Goal: Transaction & Acquisition: Book appointment/travel/reservation

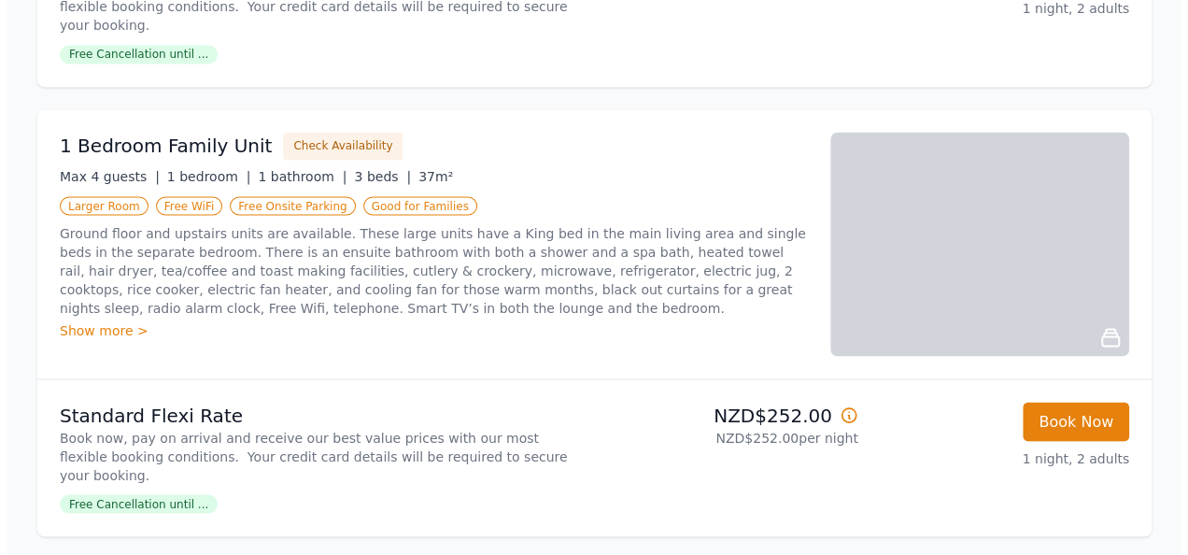
scroll to position [1480, 0]
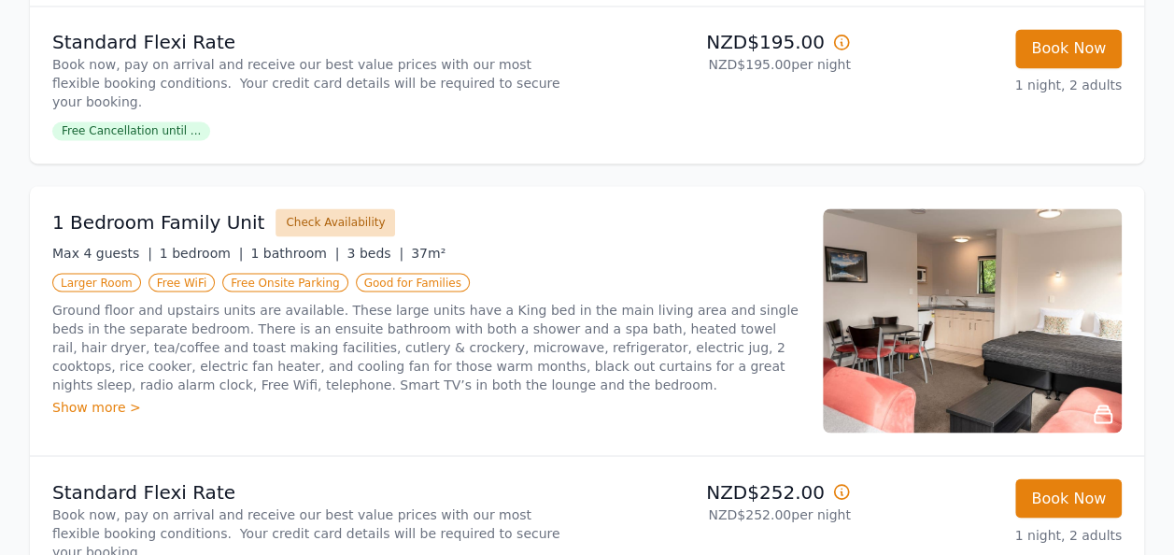
click at [291, 208] on button "Check Availability" at bounding box center [336, 222] width 120 height 28
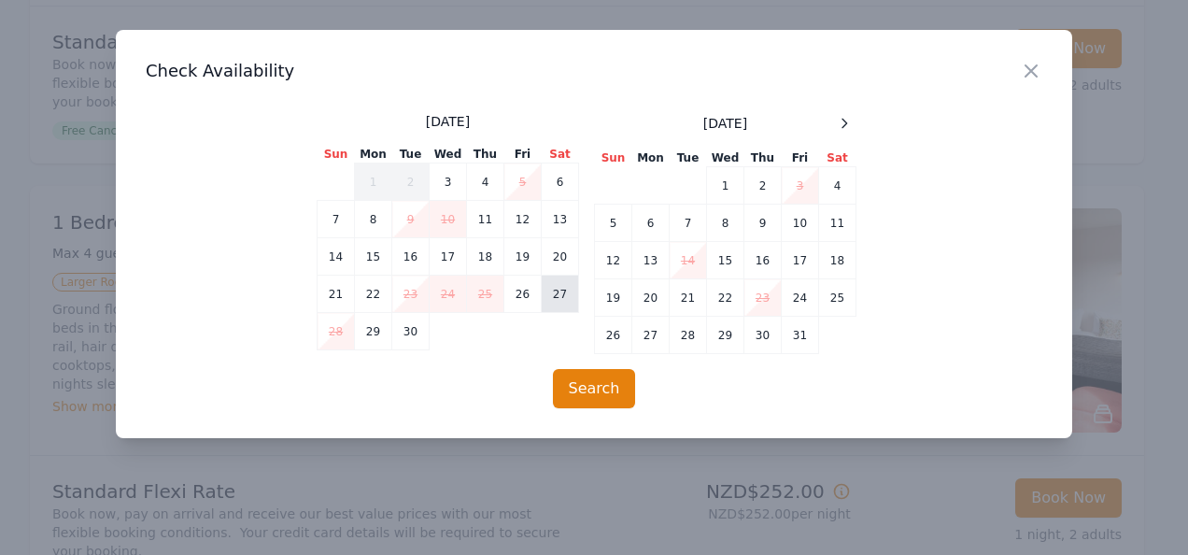
click at [559, 293] on td "27" at bounding box center [560, 294] width 37 height 37
click at [337, 325] on td "28" at bounding box center [336, 331] width 37 height 37
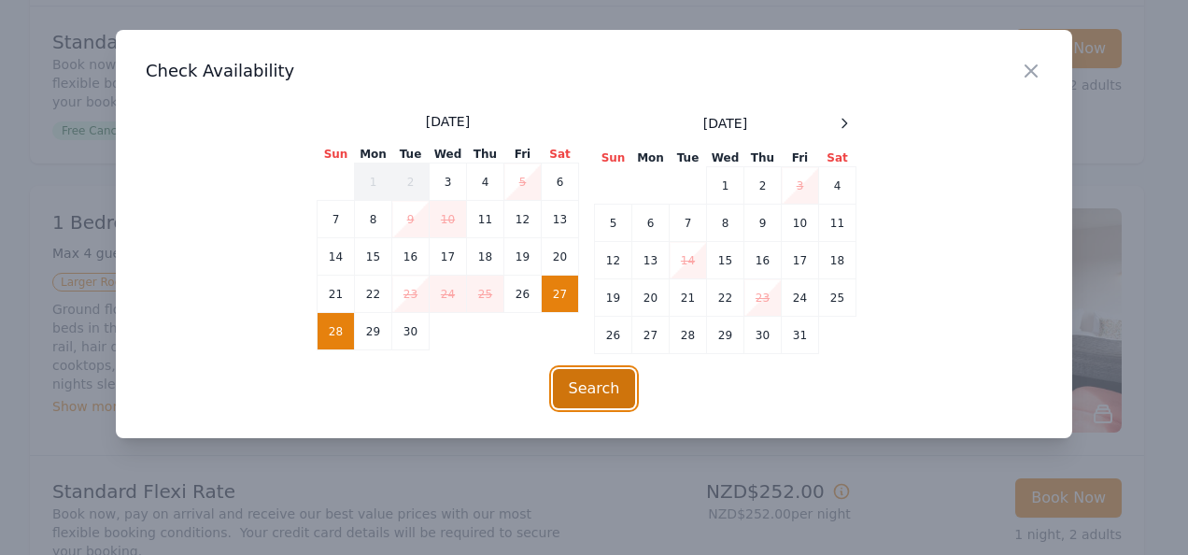
click at [582, 384] on button "Search" at bounding box center [594, 388] width 83 height 39
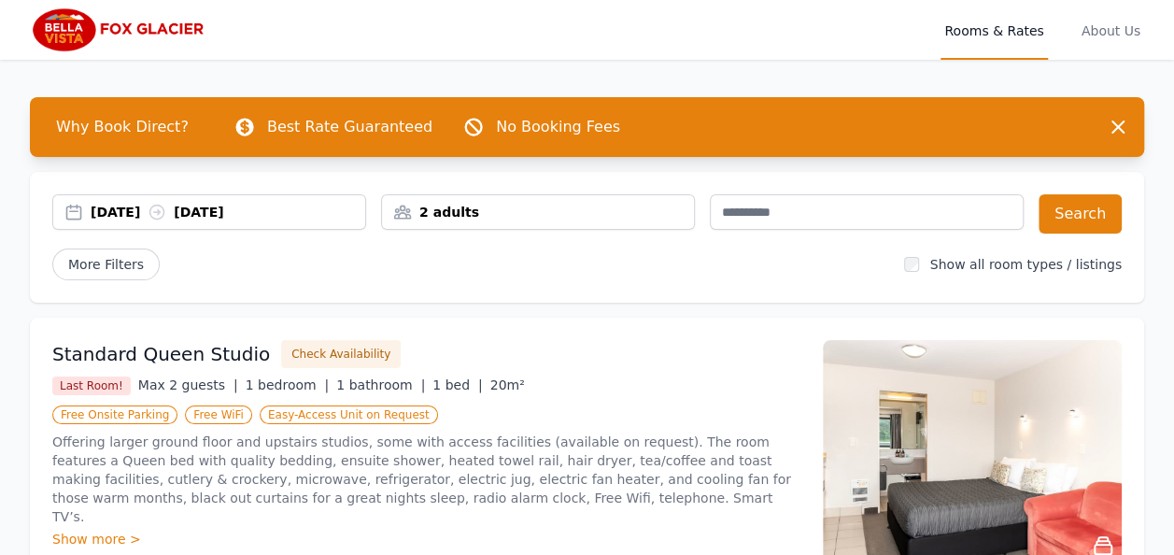
click at [582, 384] on div "Last Room! Max 2 guests | 1 bedroom | 1 bathroom | 1 bed | 20m²" at bounding box center [426, 385] width 748 height 20
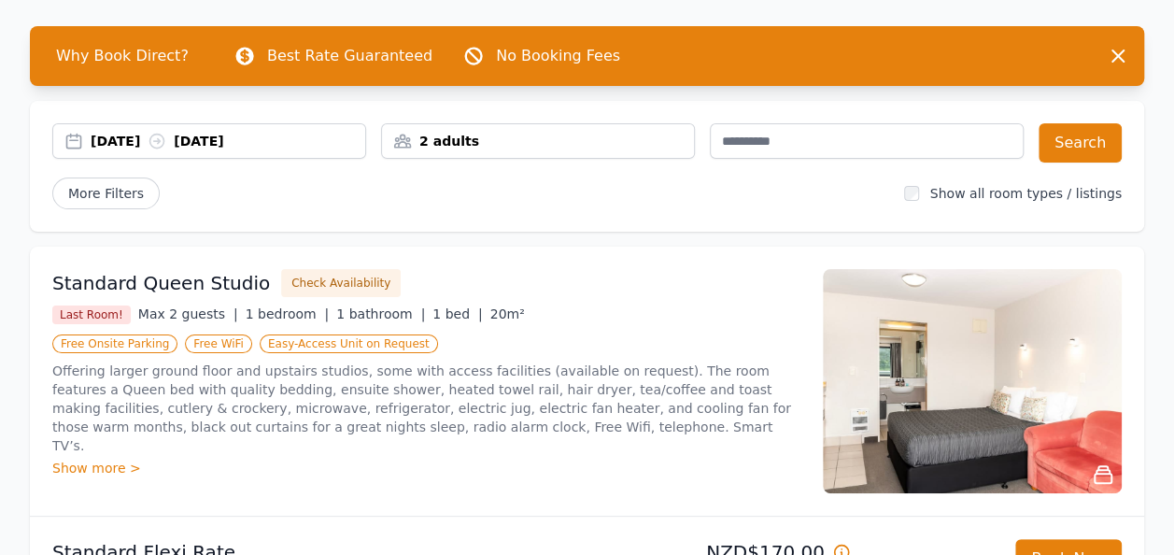
scroll to position [75, 0]
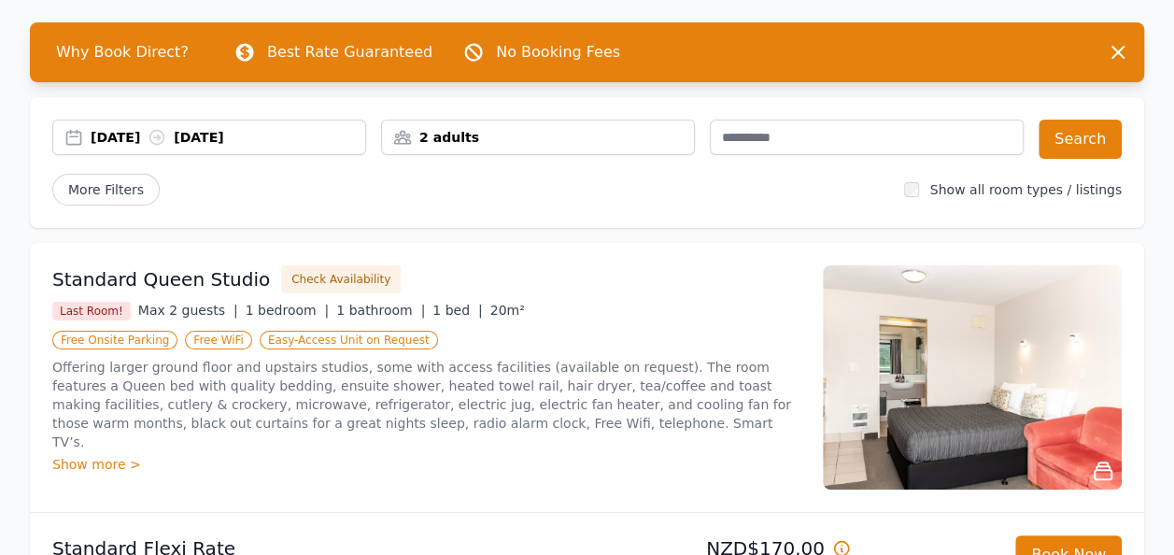
click at [446, 133] on div "2 adults" at bounding box center [538, 137] width 312 height 19
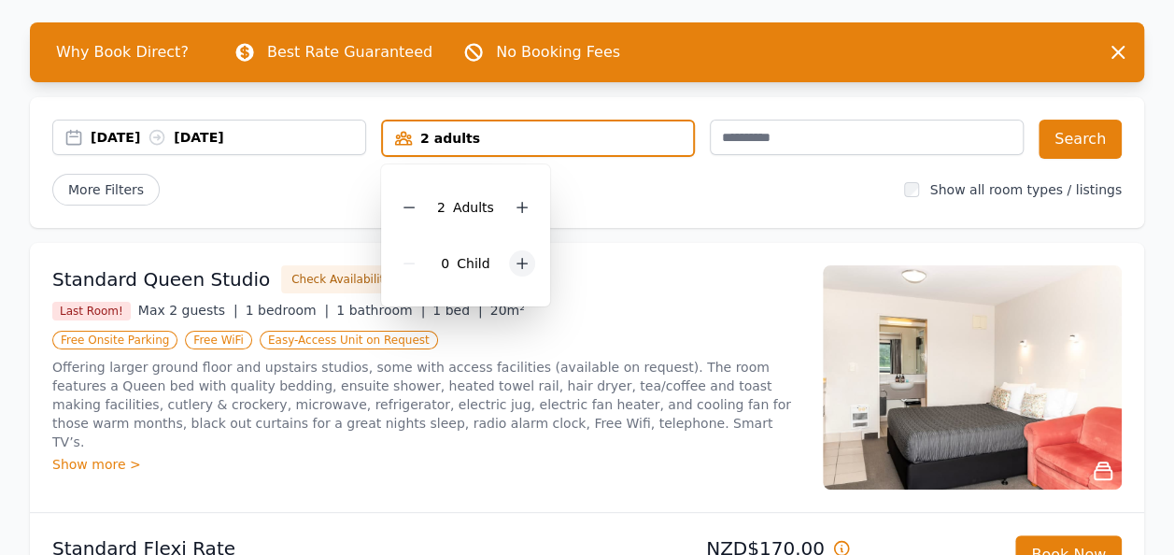
click at [519, 265] on icon at bounding box center [522, 263] width 15 height 15
click at [687, 215] on div "[DATE] [DATE] 2 adults, 2 children 2 Adult s 2 Child ren Search More Filters Sh…" at bounding box center [587, 162] width 1114 height 131
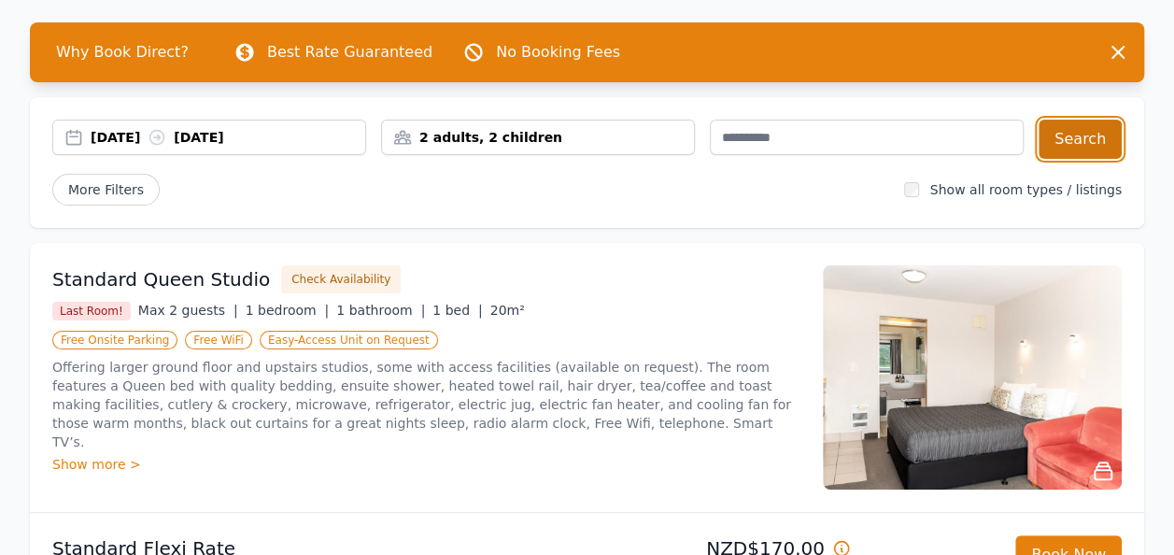
click at [1076, 128] on button "Search" at bounding box center [1080, 139] width 83 height 39
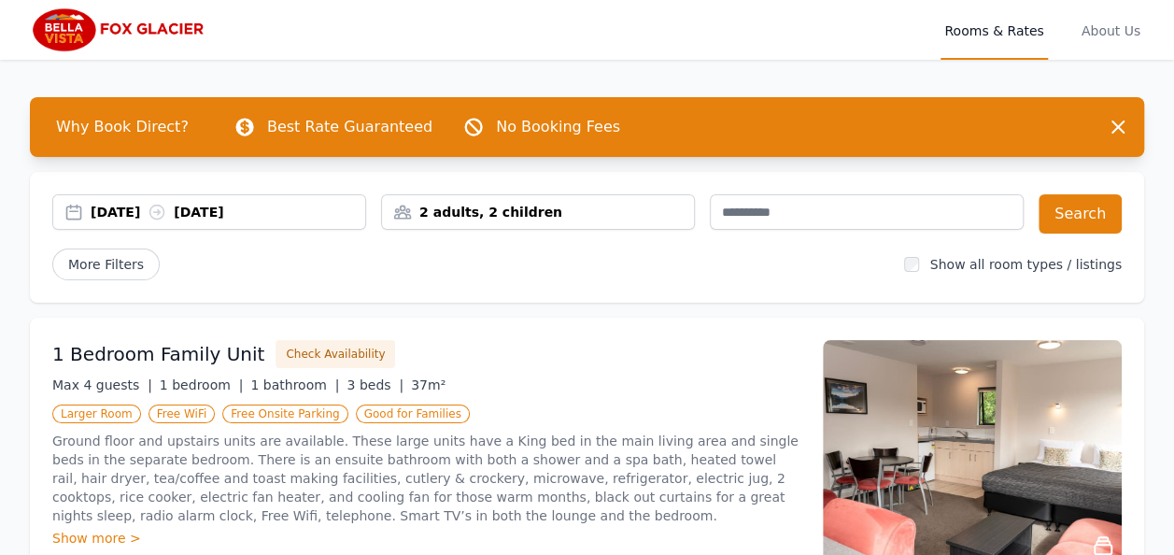
click at [712, 303] on div "Why Book Direct? Best Rate Guaranteed No Booking Fees Dismiss Dismiss [DATE] [D…" at bounding box center [587, 459] width 1174 height 799
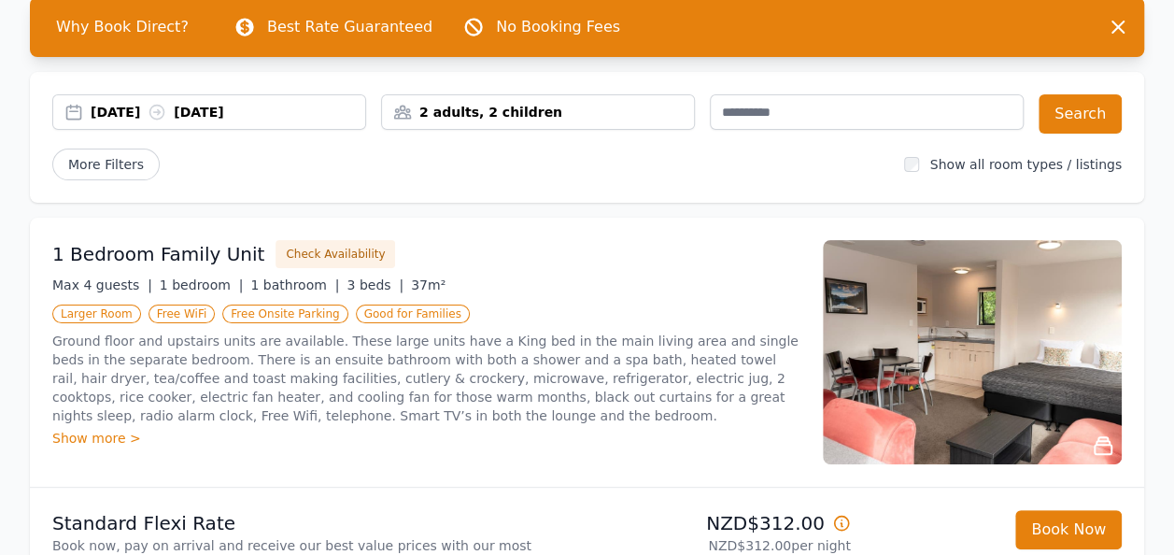
scroll to position [75, 0]
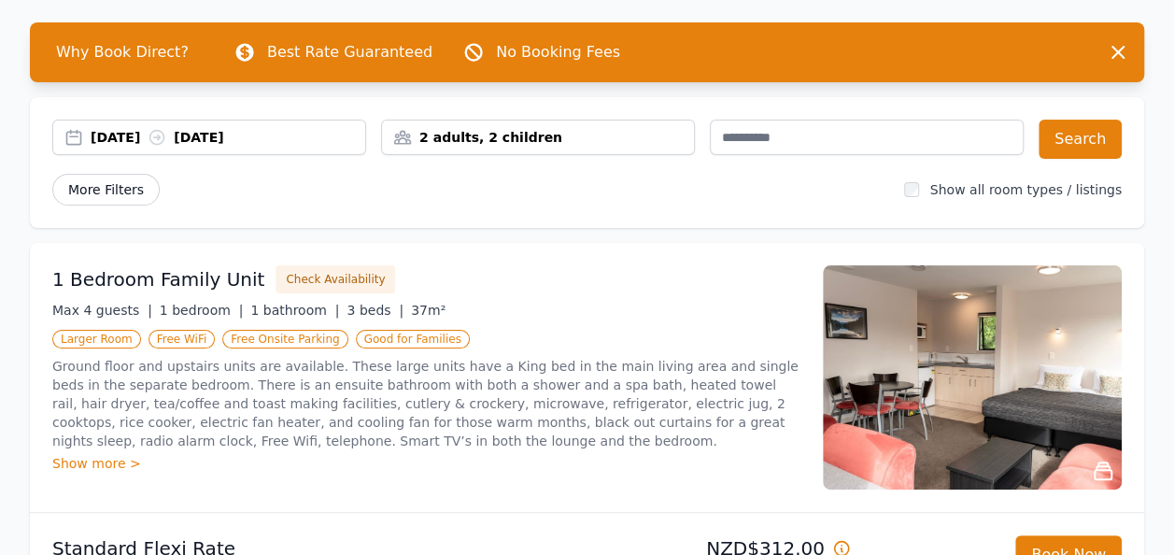
click at [114, 181] on span "More Filters" at bounding box center [105, 190] width 107 height 32
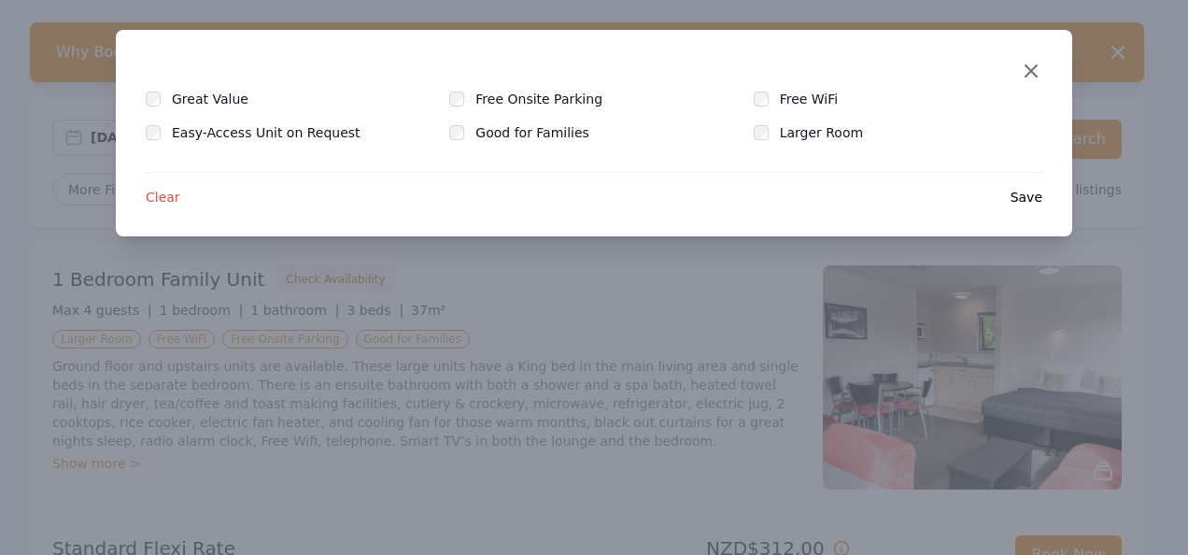
click at [1024, 69] on icon "button" at bounding box center [1031, 71] width 22 height 22
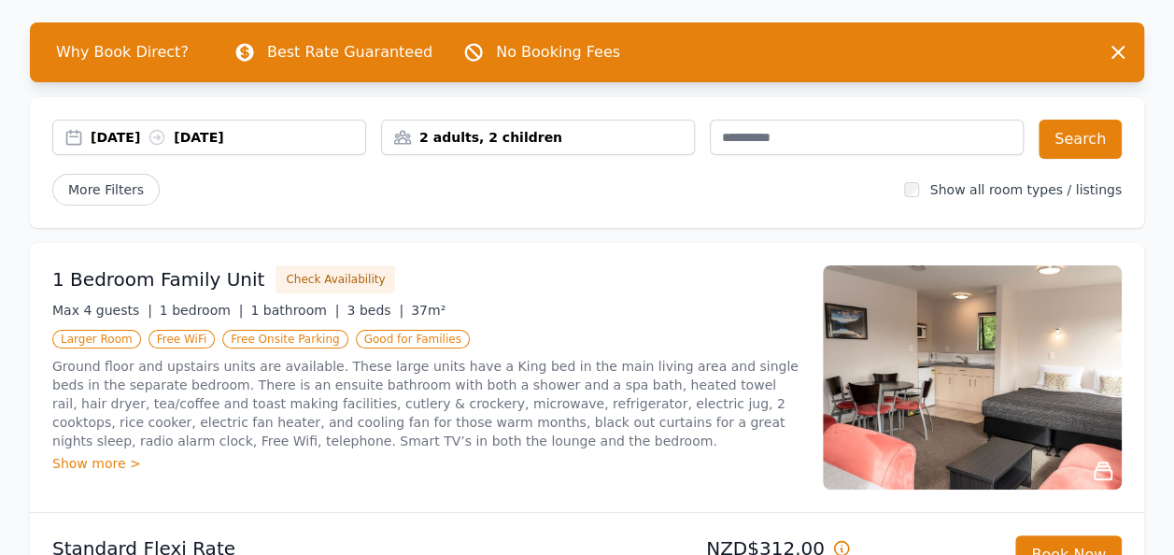
click at [486, 131] on div "2 adults, 2 children" at bounding box center [538, 137] width 312 height 19
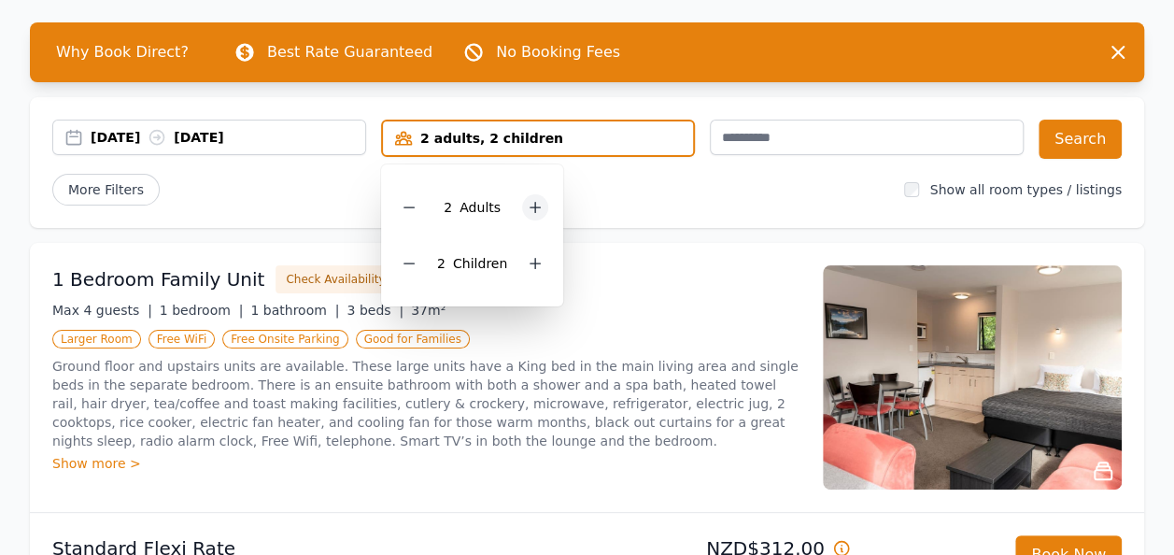
click at [536, 211] on icon at bounding box center [535, 207] width 15 height 15
click at [539, 260] on icon at bounding box center [535, 263] width 15 height 15
click at [745, 186] on div "More Filters" at bounding box center [470, 190] width 837 height 32
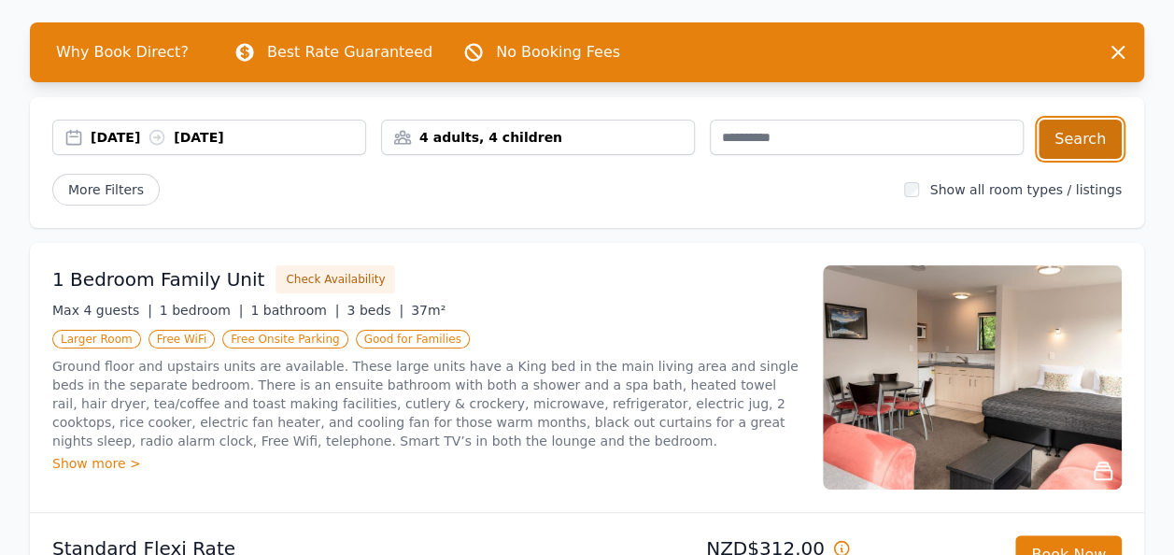
click at [1093, 129] on button "Search" at bounding box center [1080, 139] width 83 height 39
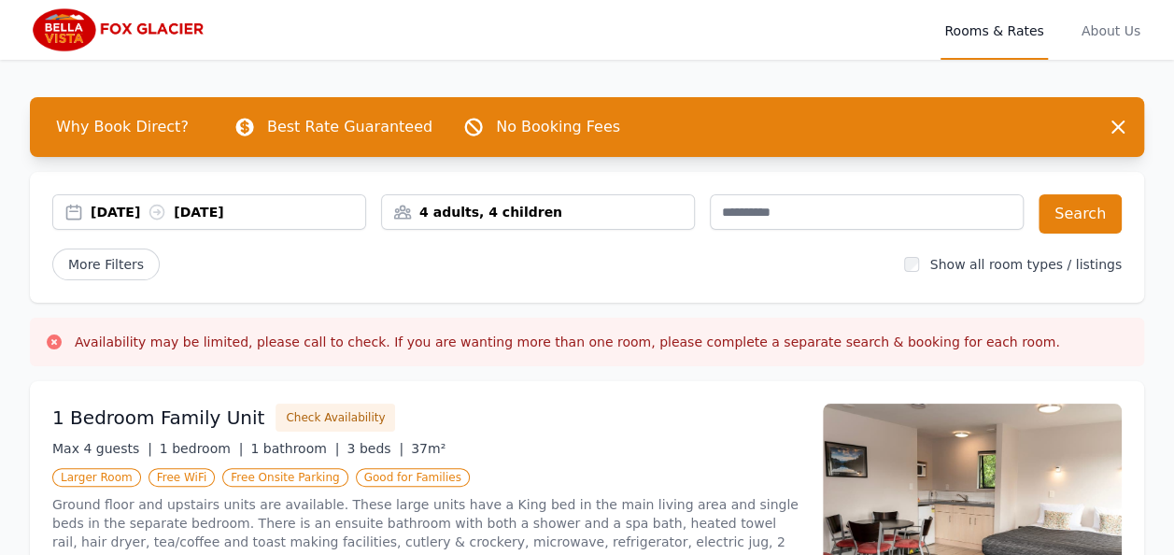
click at [544, 415] on div "1 Bedroom Family Unit Check Availability" at bounding box center [426, 418] width 748 height 28
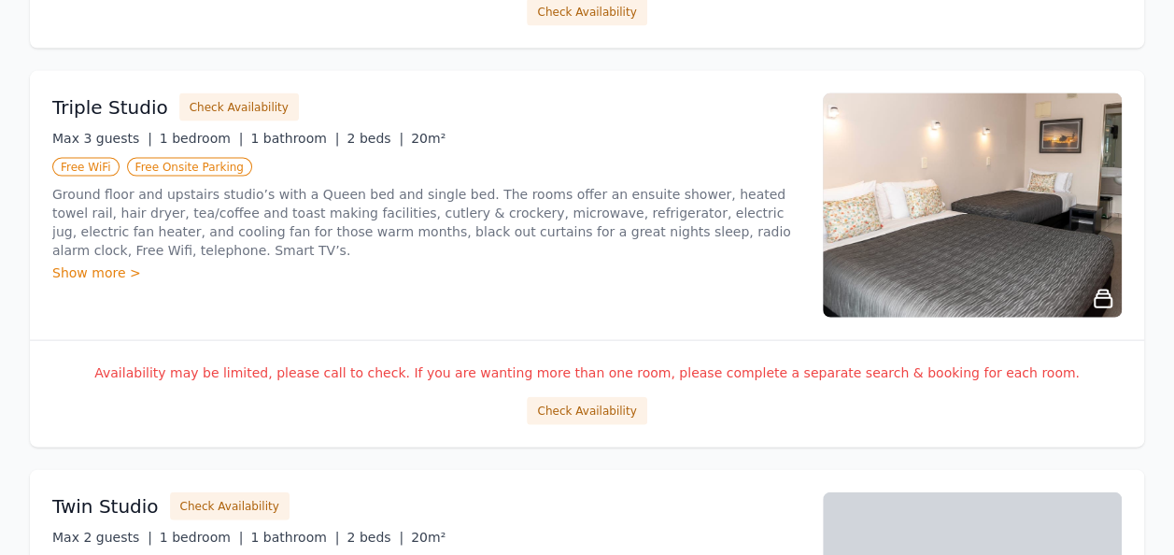
scroll to position [1868, 0]
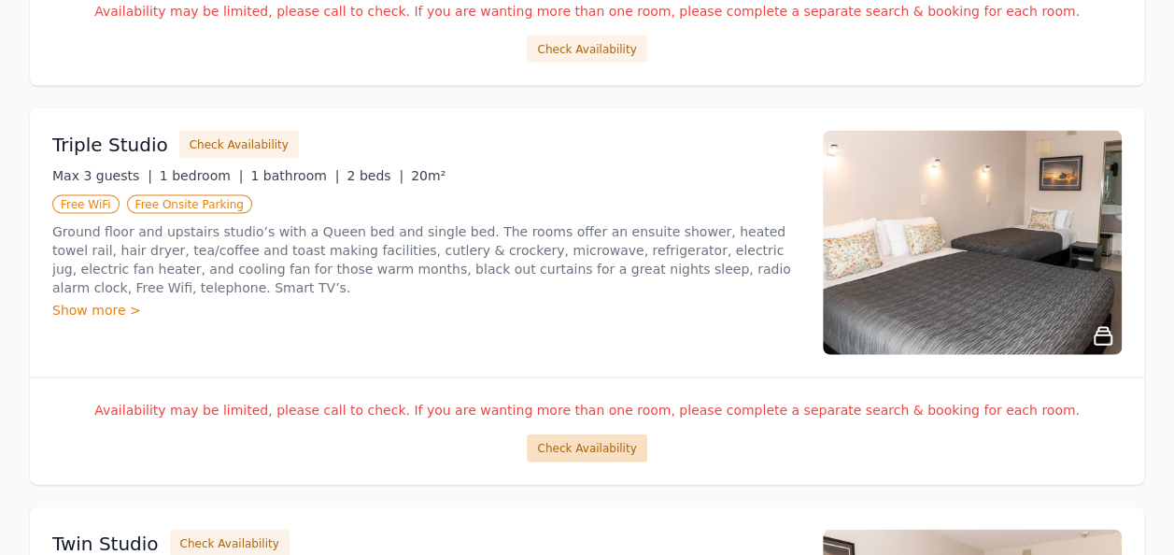
click at [574, 434] on button "Check Availability" at bounding box center [587, 448] width 120 height 28
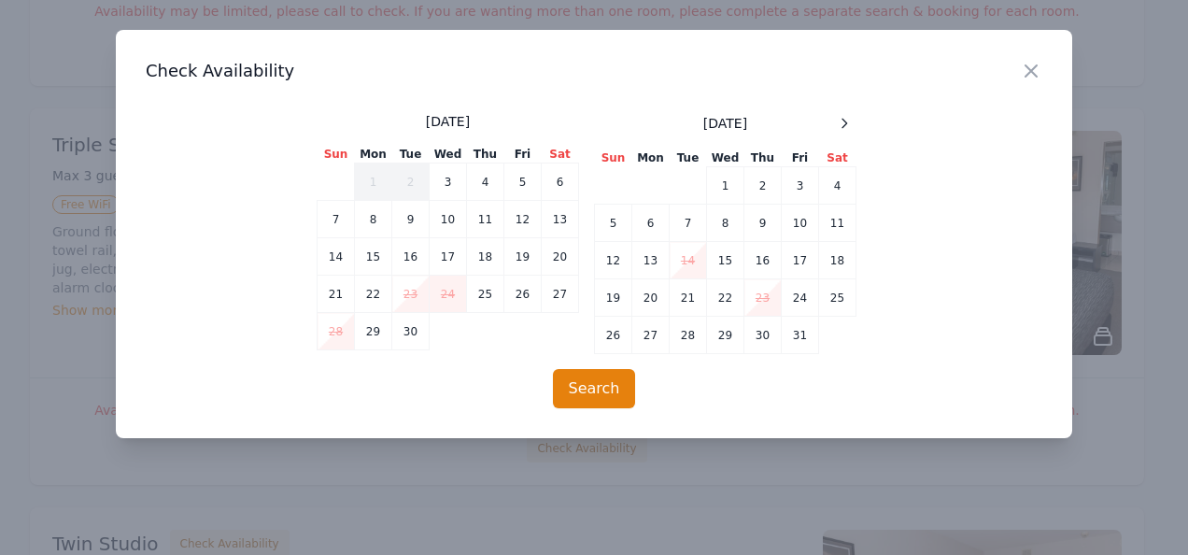
click at [1036, 59] on div "Close" at bounding box center [1046, 59] width 52 height 59
click at [1033, 71] on icon "button" at bounding box center [1031, 71] width 22 height 22
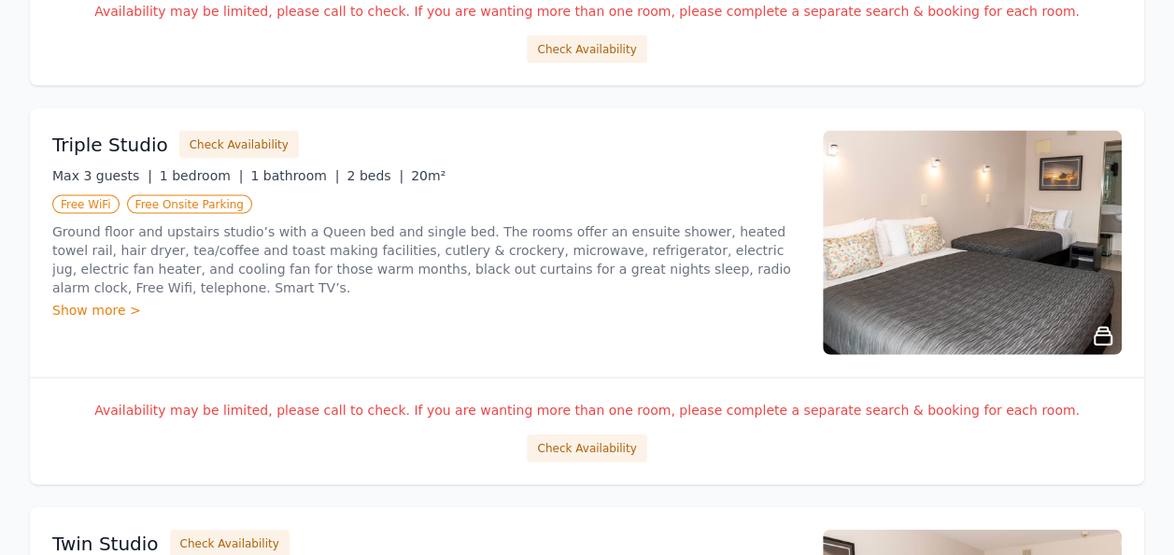
click at [618, 356] on div "Triple Studio Check Availability Max 3 guests | 1 bedroom | 1 bathroom | 2 beds…" at bounding box center [587, 242] width 1114 height 269
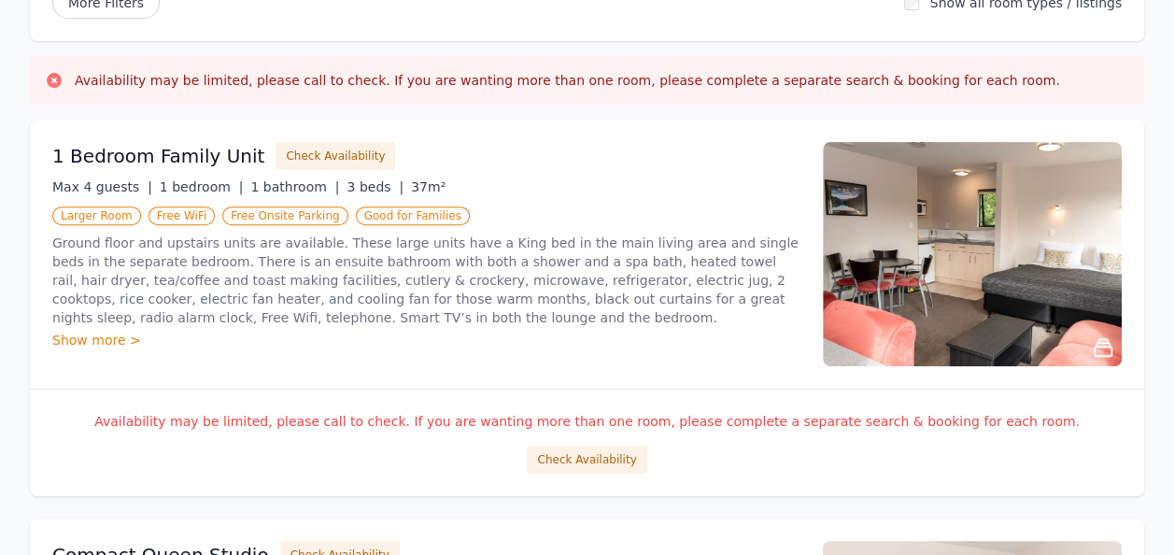
scroll to position [224, 0]
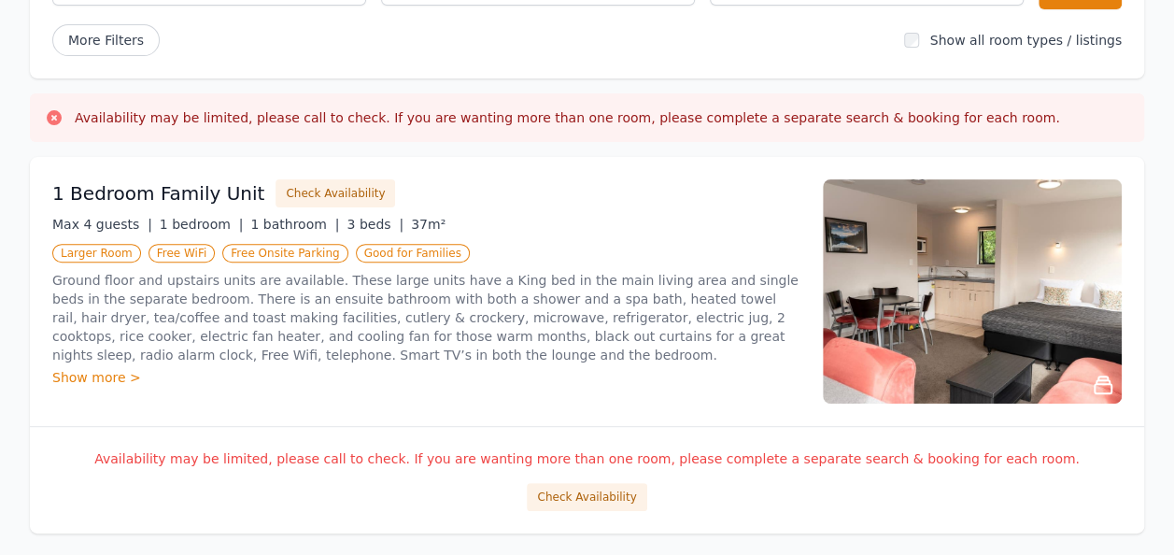
click at [689, 402] on div "1 Bedroom Family Unit Check Availability Max 4 guests | 1 bedroom | 1 bathroom …" at bounding box center [426, 291] width 748 height 224
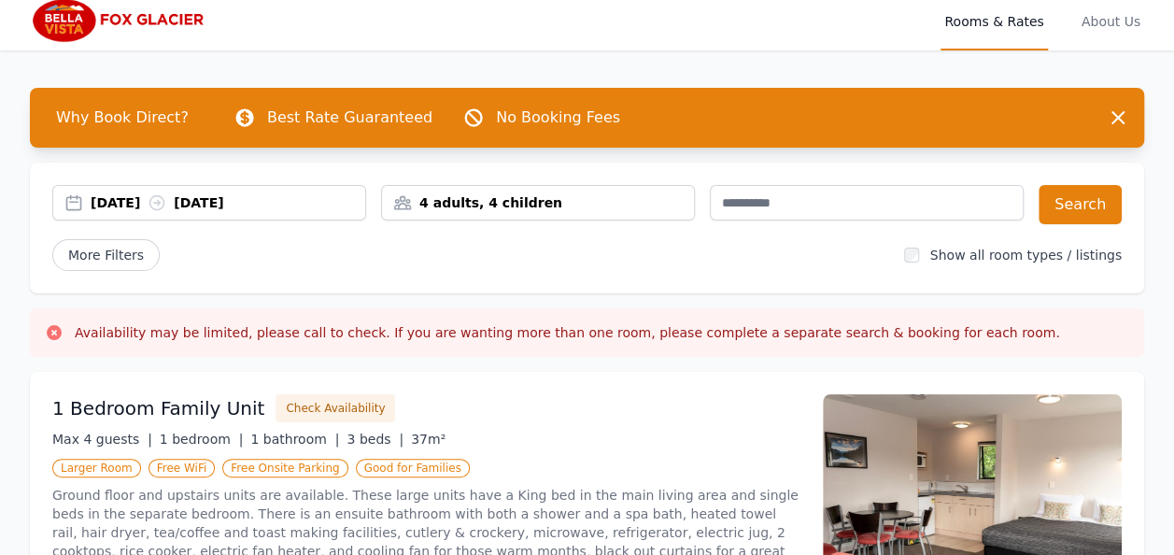
scroll to position [0, 0]
